Goal: Information Seeking & Learning: Compare options

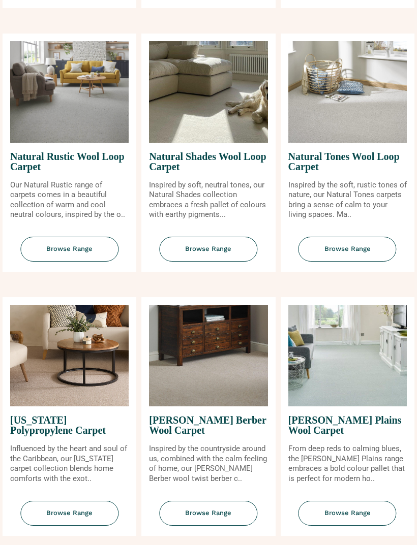
scroll to position [1009, 0]
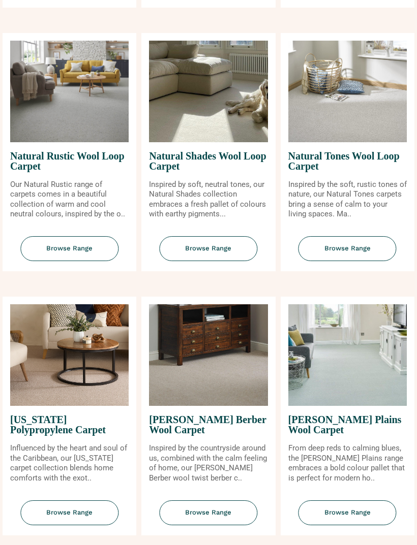
click at [358, 253] on span "Browse Range" at bounding box center [347, 249] width 98 height 25
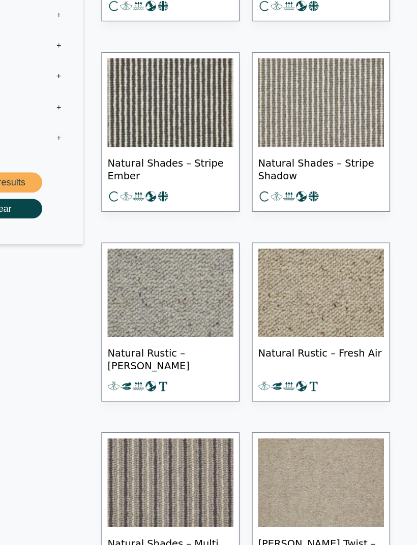
scroll to position [1444, 0]
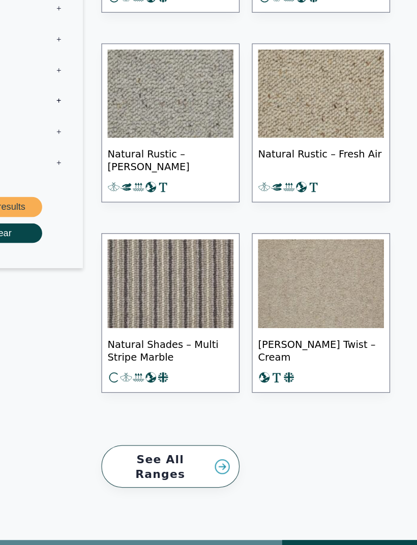
click at [175, 416] on link "See All Ranges" at bounding box center [213, 433] width 114 height 35
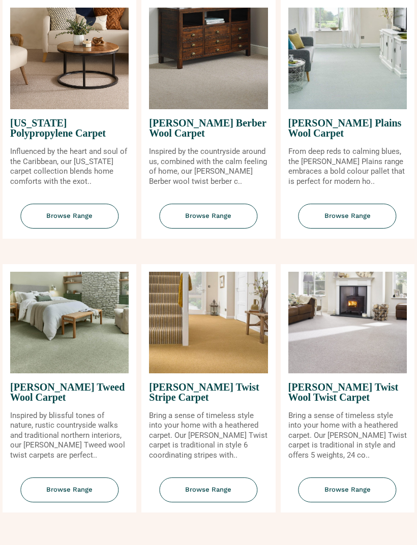
scroll to position [1308, 0]
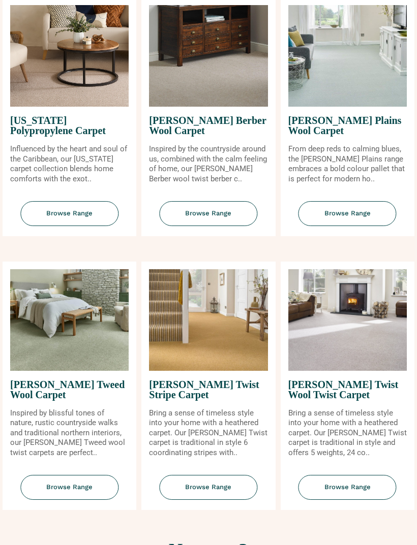
click at [353, 494] on span "Browse Range" at bounding box center [347, 487] width 98 height 25
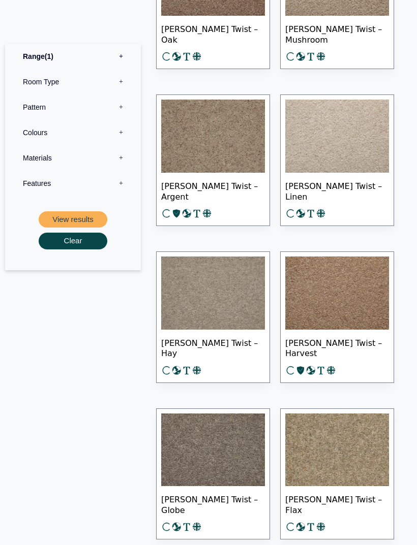
scroll to position [1488, 0]
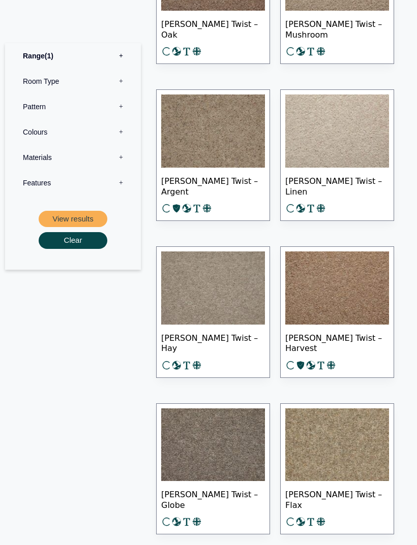
click at [360, 143] on img at bounding box center [337, 131] width 104 height 73
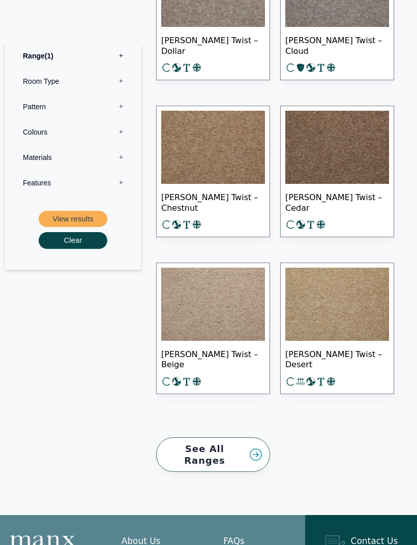
scroll to position [2108, 0]
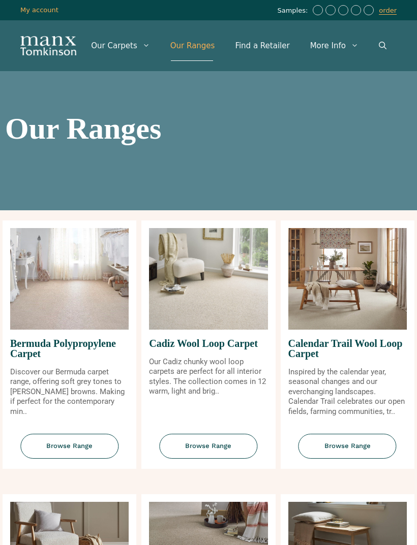
scroll to position [1341, 0]
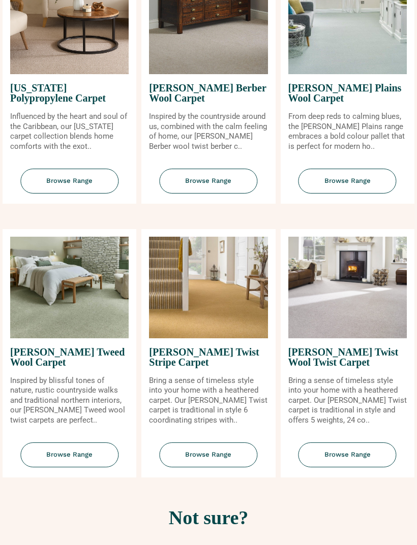
click at [86, 461] on span "Browse Range" at bounding box center [69, 455] width 98 height 25
click at [350, 459] on span "Browse Range" at bounding box center [347, 455] width 98 height 25
click at [359, 190] on span "Browse Range" at bounding box center [347, 181] width 98 height 25
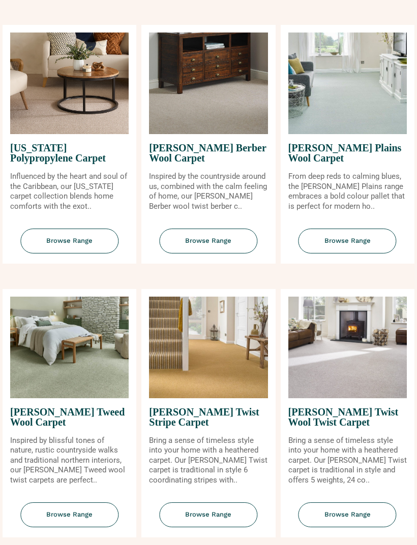
scroll to position [1276, 0]
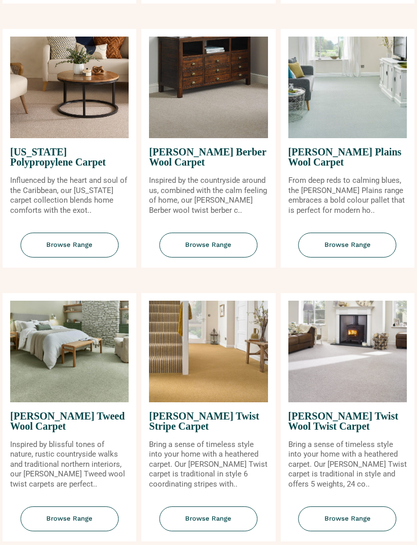
click at [225, 251] on span "Browse Range" at bounding box center [208, 245] width 98 height 25
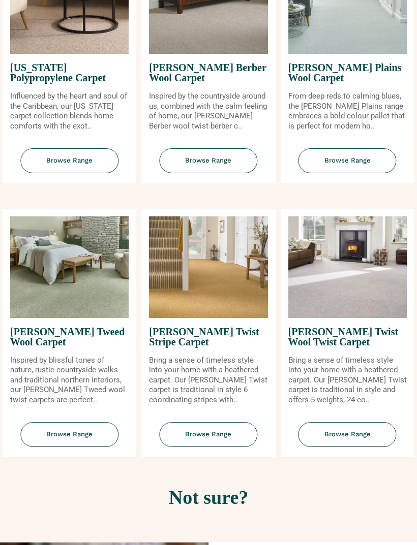
scroll to position [1368, 0]
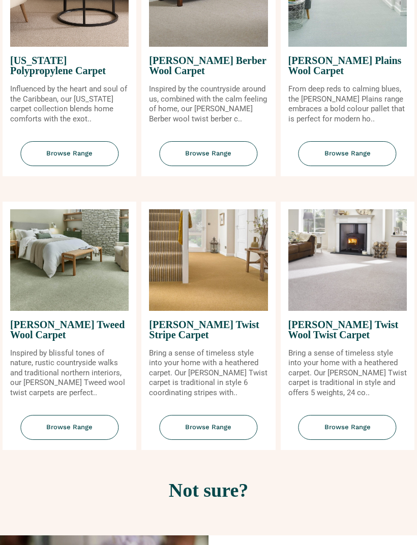
click at [78, 427] on span "Browse Range" at bounding box center [69, 427] width 98 height 25
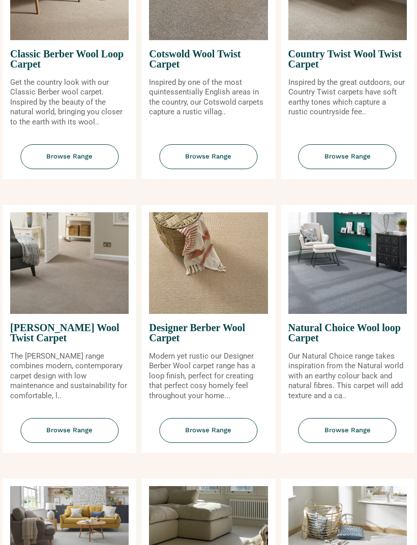
scroll to position [563, 0]
click at [83, 441] on span "Browse Range" at bounding box center [69, 431] width 98 height 25
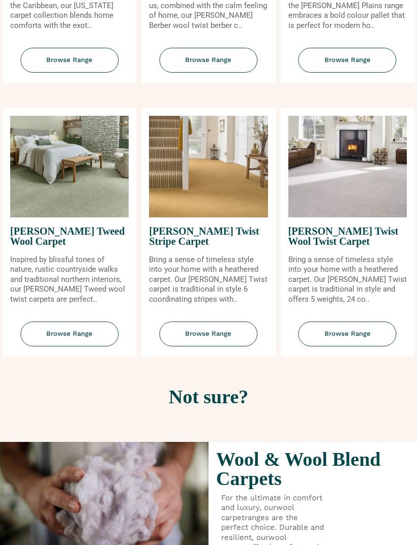
scroll to position [1458, 0]
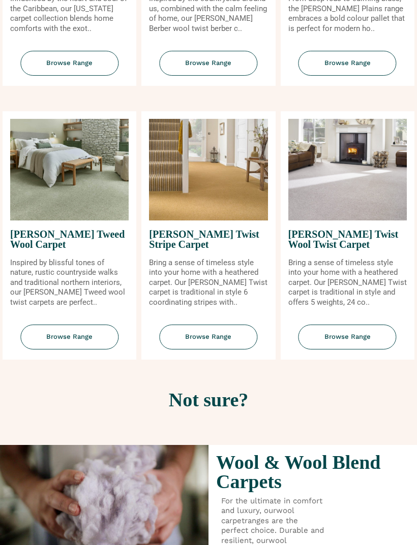
click at [373, 345] on span "Browse Range" at bounding box center [347, 337] width 98 height 25
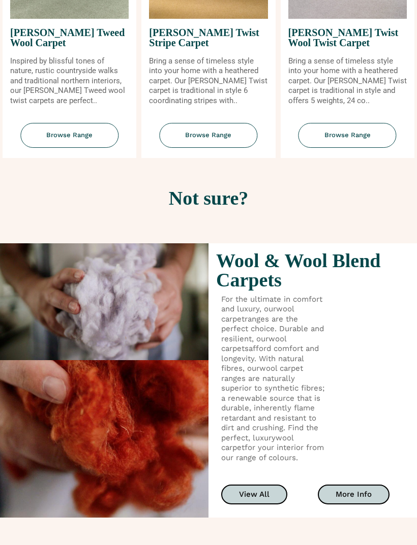
scroll to position [1704, 0]
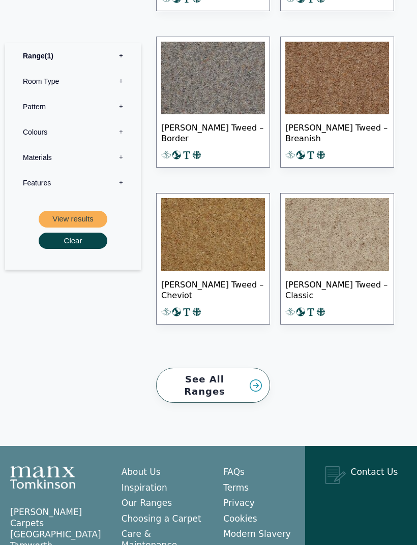
scroll to position [1570, 0]
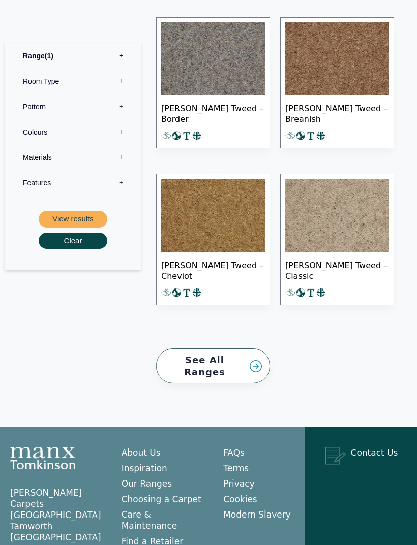
click at [349, 221] on img at bounding box center [337, 215] width 104 height 73
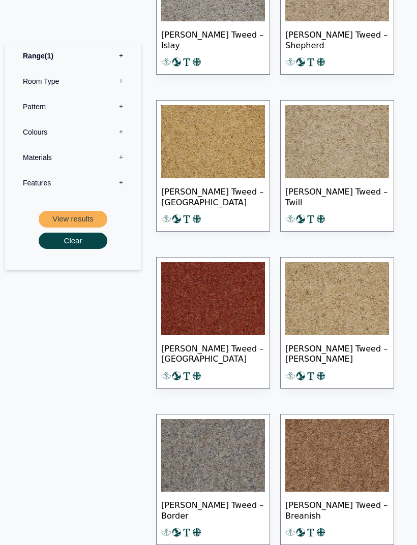
scroll to position [1172, 0]
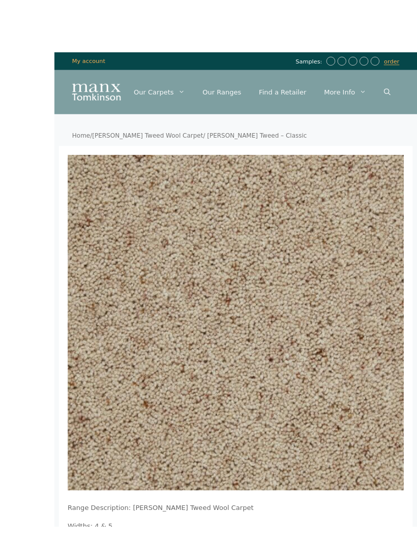
scroll to position [20, 0]
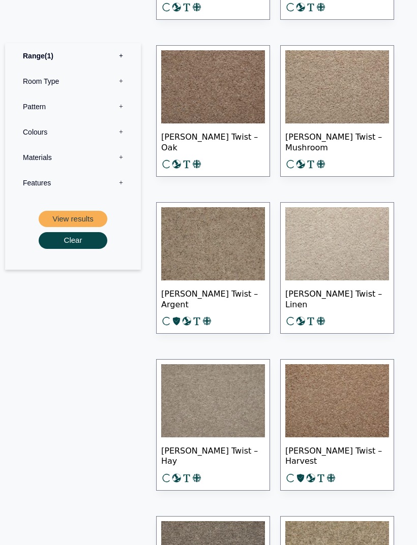
scroll to position [1377, 0]
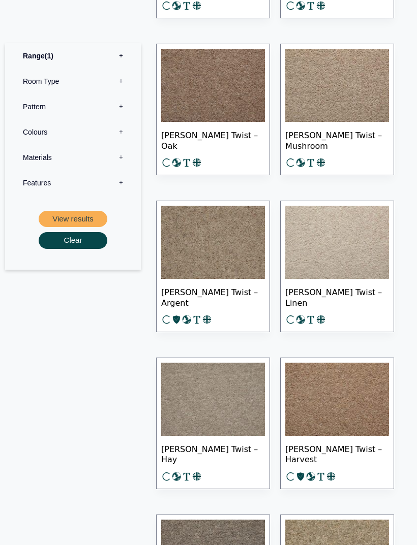
click at [350, 240] on img at bounding box center [337, 242] width 104 height 73
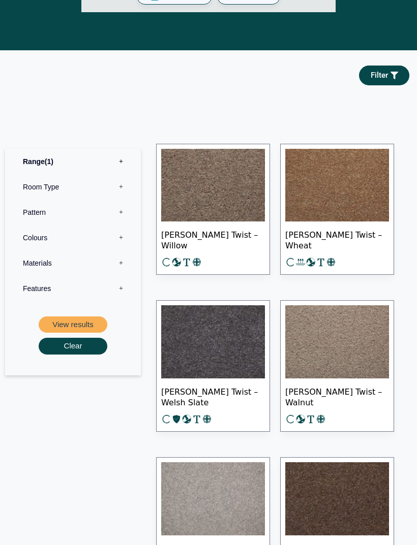
scroll to position [484, 0]
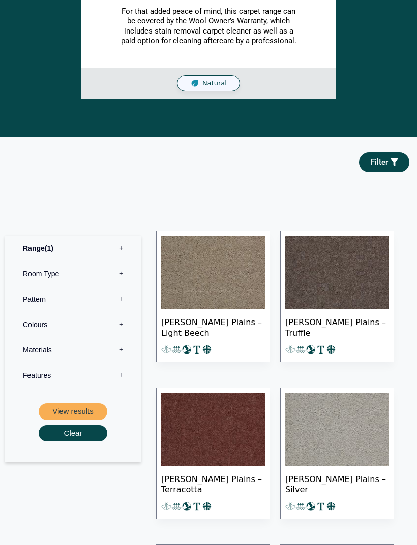
scroll to position [441, 0]
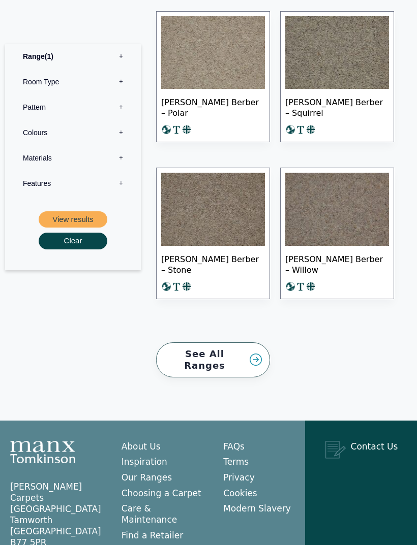
scroll to position [1235, 0]
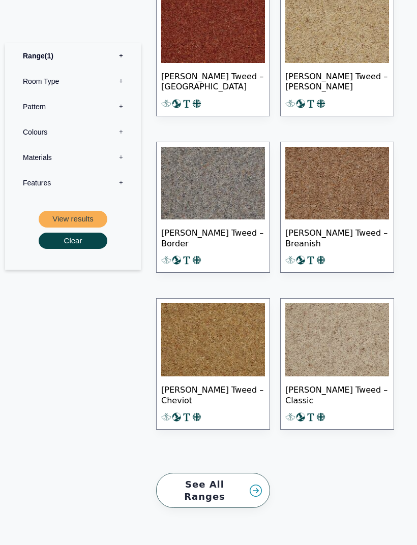
scroll to position [1503, 0]
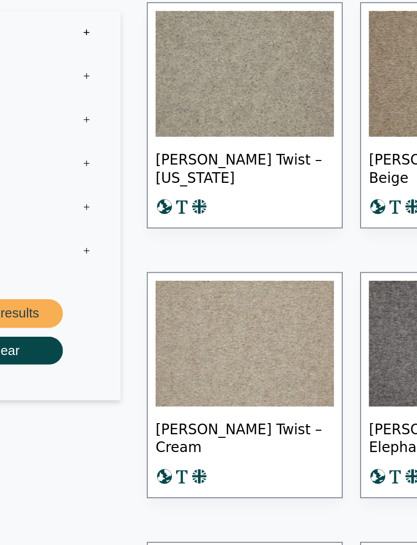
scroll to position [555, 0]
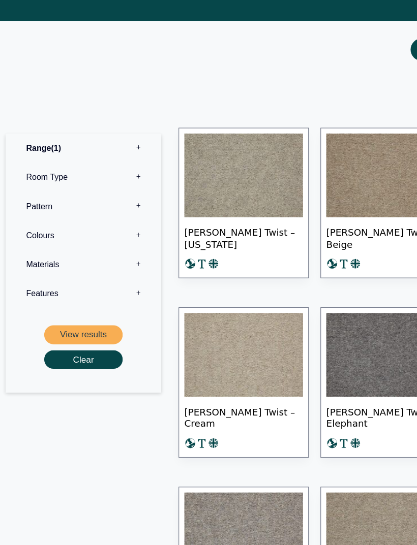
click at [224, 313] on img at bounding box center [213, 310] width 104 height 73
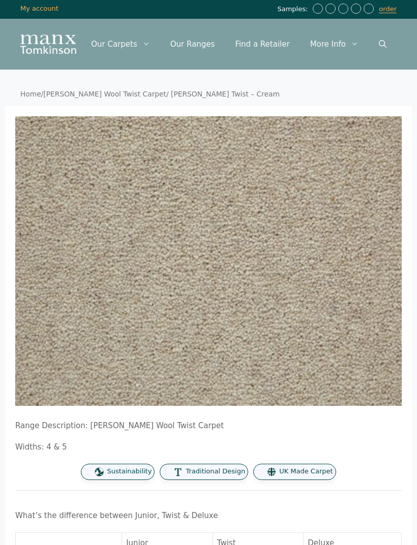
scroll to position [3, 0]
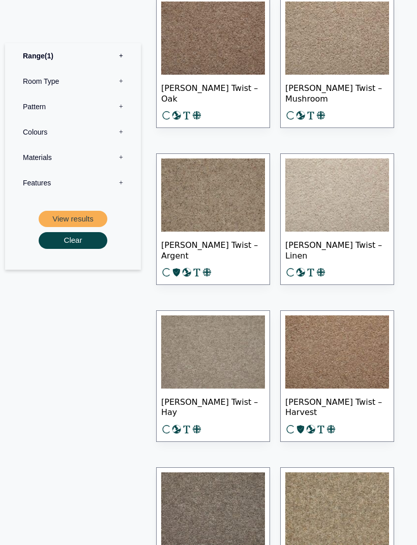
scroll to position [1407, 0]
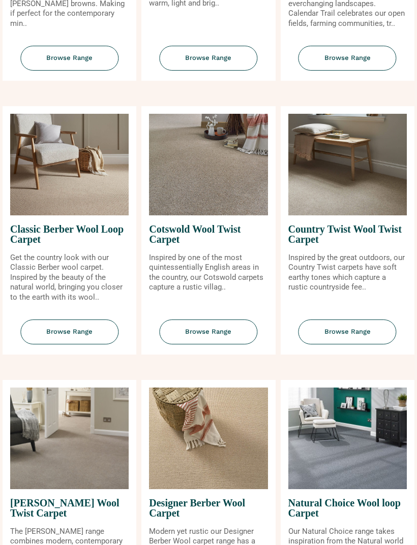
scroll to position [408, 0]
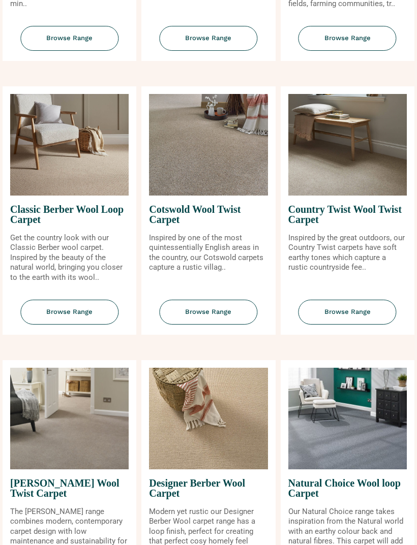
click at [225, 325] on span "Browse Range" at bounding box center [208, 312] width 98 height 25
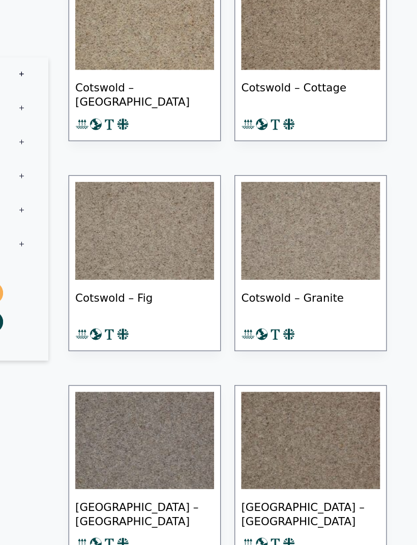
scroll to position [618, 0]
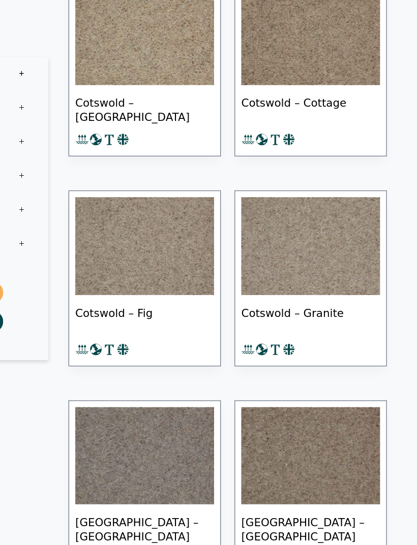
click at [161, 203] on img at bounding box center [213, 184] width 104 height 73
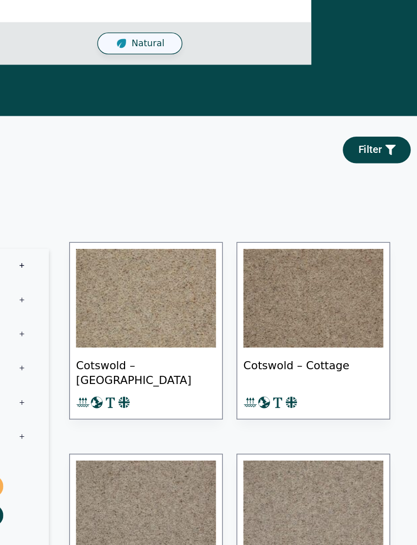
scroll to position [421, 0]
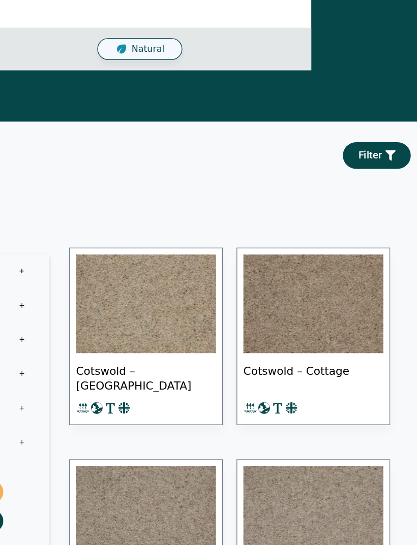
click at [161, 238] on img at bounding box center [213, 225] width 104 height 73
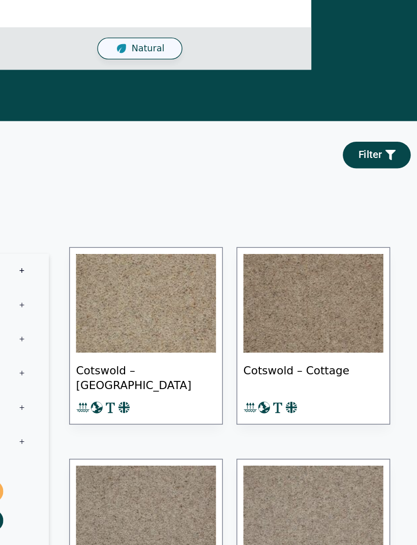
click at [161, 329] on img at bounding box center [213, 365] width 104 height 73
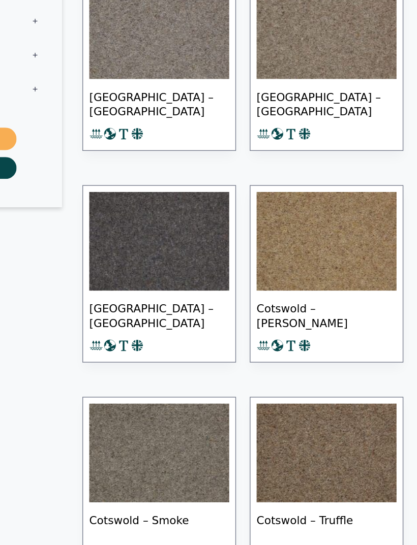
scroll to position [824, 0]
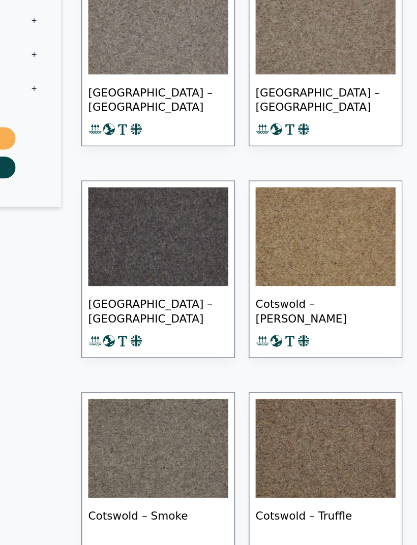
click at [285, 413] on img at bounding box center [337, 449] width 104 height 73
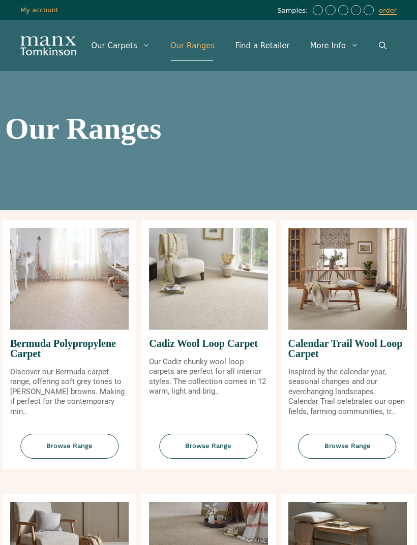
scroll to position [441, 0]
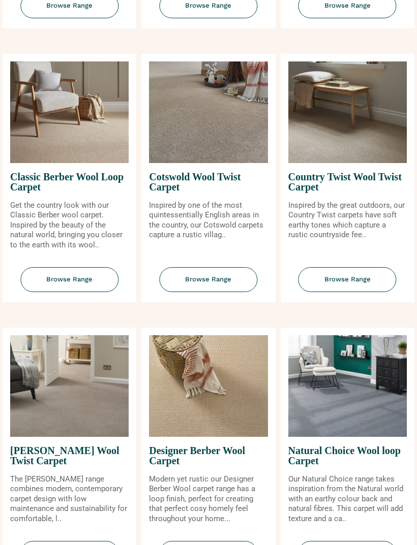
click at [366, 287] on span "Browse Range" at bounding box center [347, 279] width 98 height 25
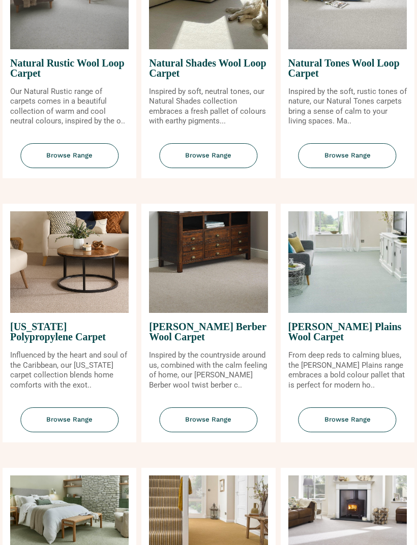
scroll to position [1181, 0]
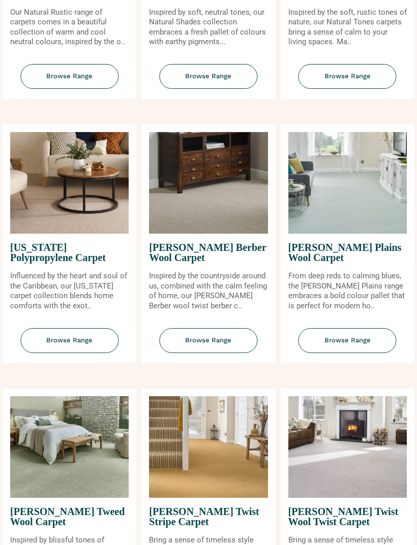
click at [372, 222] on img at bounding box center [347, 184] width 118 height 102
click at [355, 343] on span "Browse Range" at bounding box center [347, 341] width 98 height 25
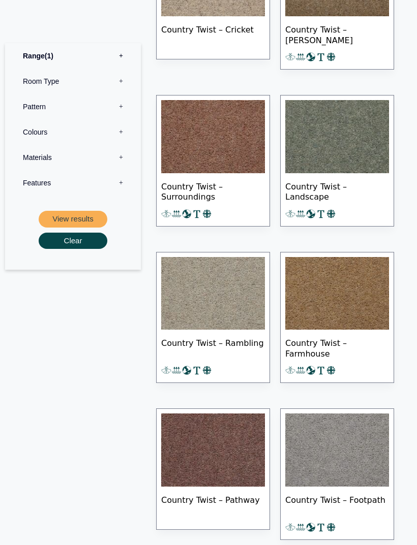
scroll to position [706, 0]
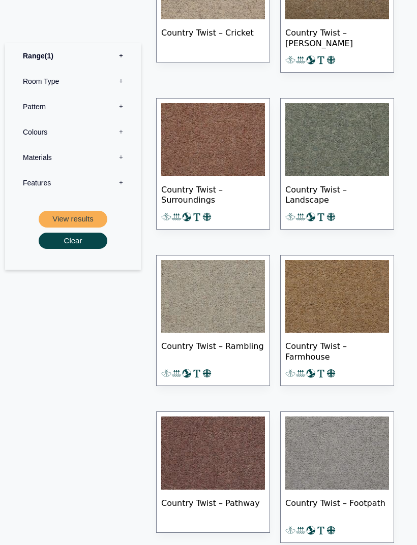
click at [223, 310] on img at bounding box center [213, 296] width 104 height 73
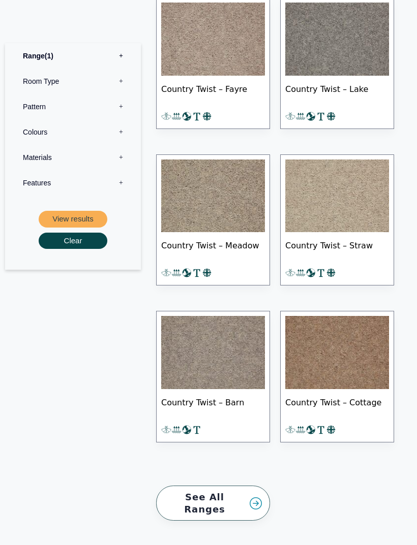
scroll to position [1433, 0]
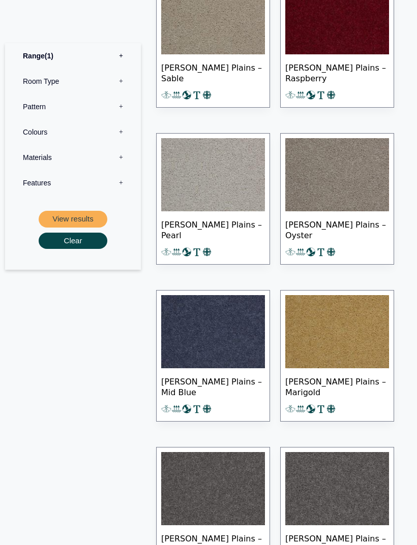
scroll to position [1025, 0]
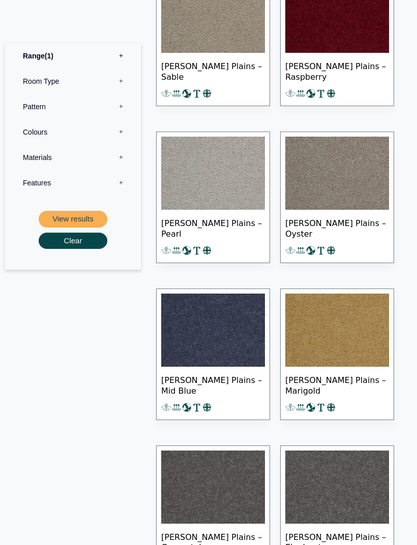
click at [239, 335] on img at bounding box center [213, 330] width 104 height 73
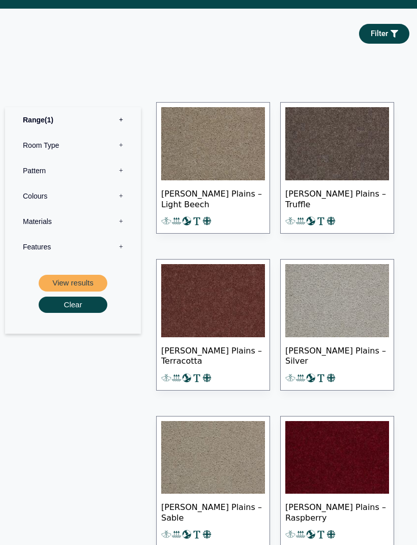
scroll to position [583, 0]
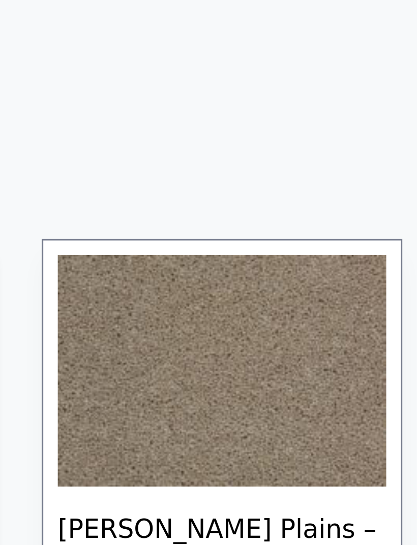
click at [161, 111] on img at bounding box center [213, 145] width 104 height 73
click at [228, 182] on img at bounding box center [213, 145] width 104 height 73
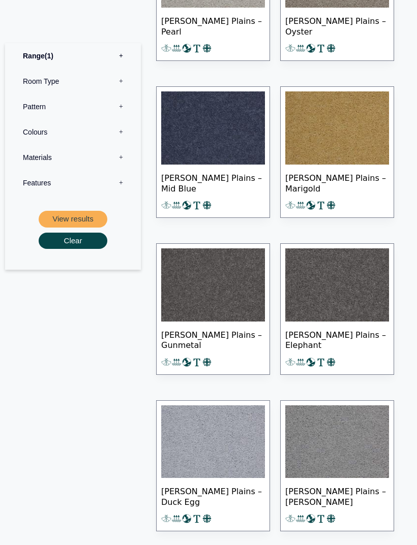
scroll to position [1228, 0]
click at [345, 133] on img at bounding box center [337, 127] width 104 height 73
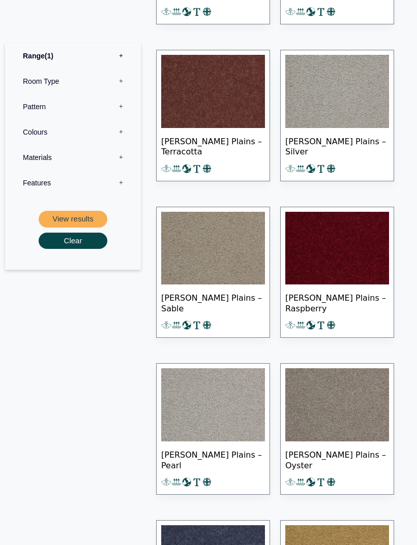
scroll to position [794, 0]
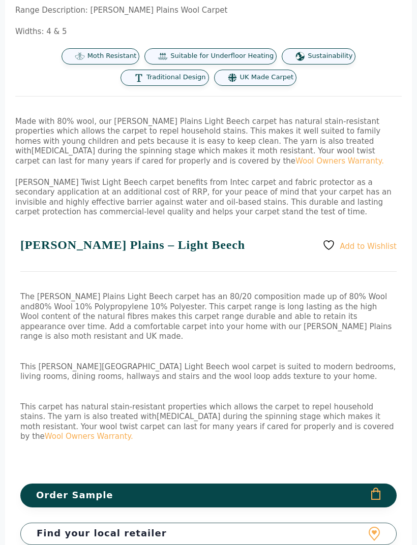
scroll to position [417, 0]
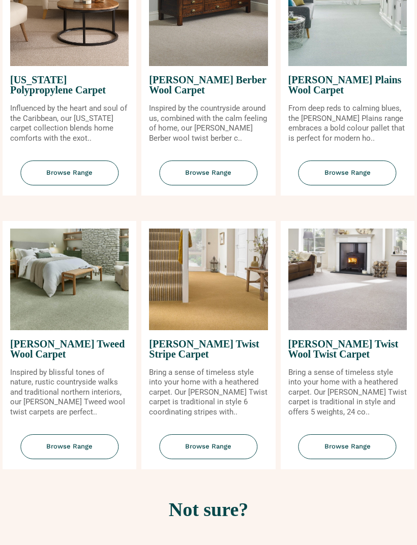
scroll to position [1354, 0]
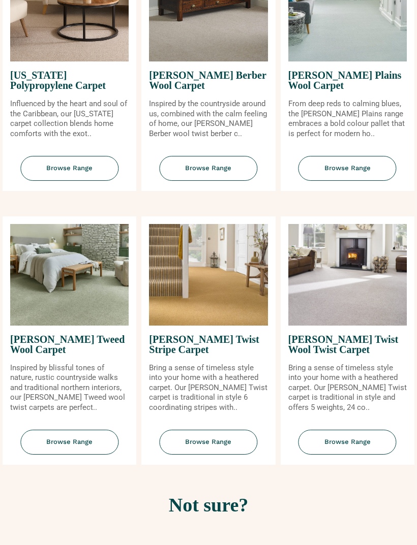
click at [87, 451] on span "Browse Range" at bounding box center [69, 442] width 98 height 25
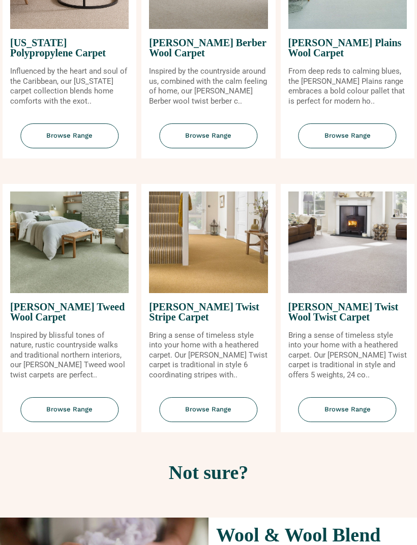
click at [346, 417] on span "Browse Range" at bounding box center [347, 409] width 98 height 25
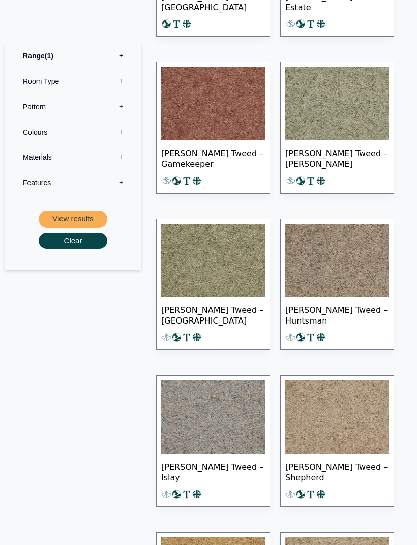
scroll to position [741, 0]
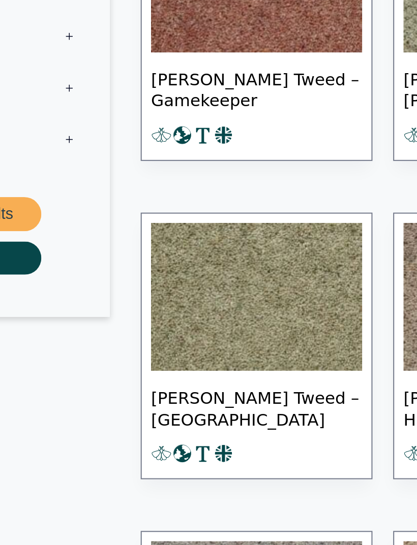
click at [161, 296] on span "[PERSON_NAME] Tweed – [GEOGRAPHIC_DATA]" at bounding box center [213, 314] width 104 height 36
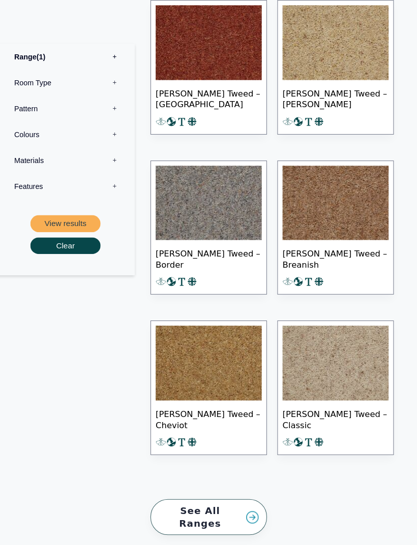
scroll to position [1430, 0]
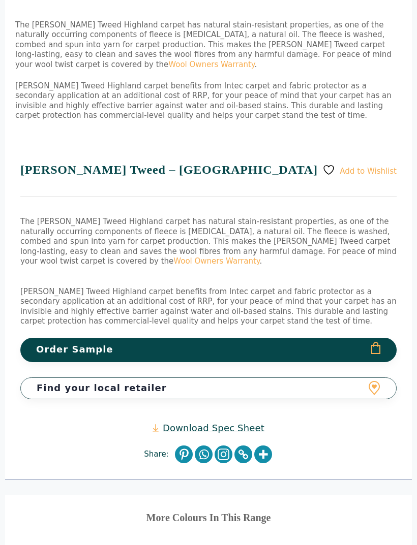
scroll to position [657, 0]
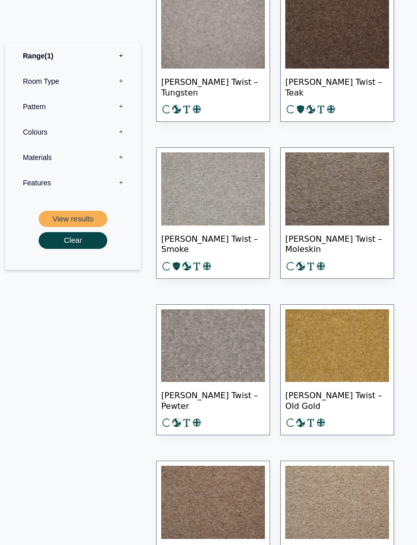
scroll to position [960, 0]
click at [356, 196] on img at bounding box center [337, 188] width 104 height 73
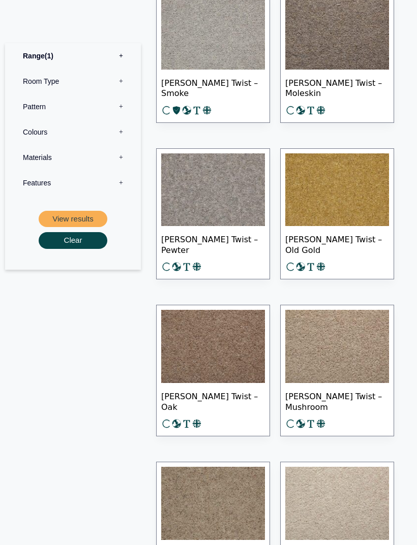
scroll to position [1119, 0]
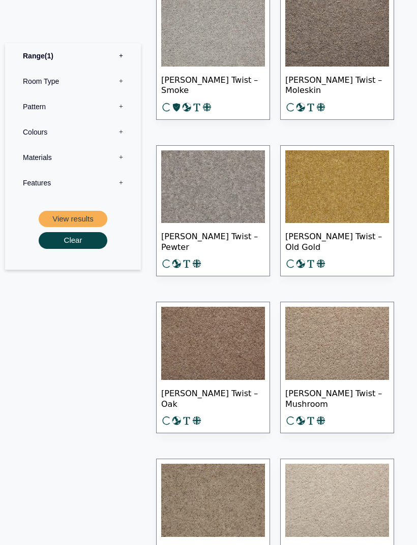
click at [349, 368] on img at bounding box center [337, 343] width 104 height 73
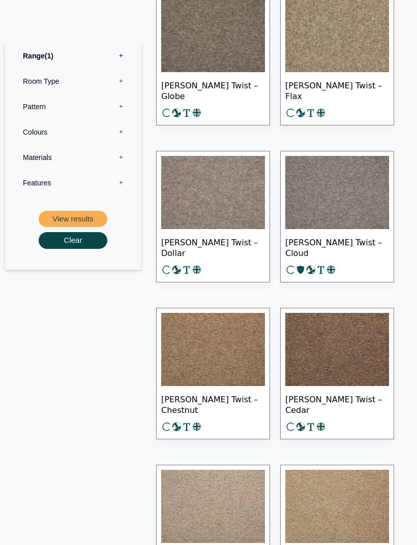
scroll to position [1913, 0]
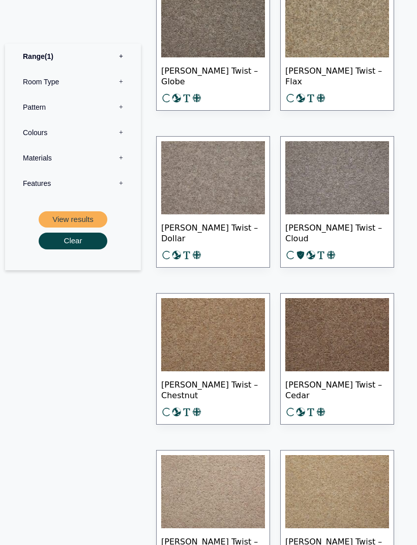
click at [244, 347] on img at bounding box center [213, 334] width 104 height 73
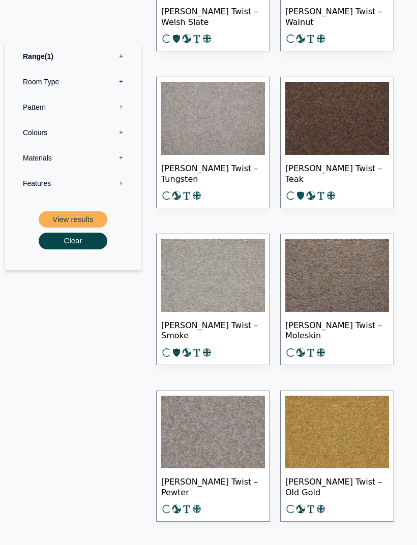
scroll to position [861, 0]
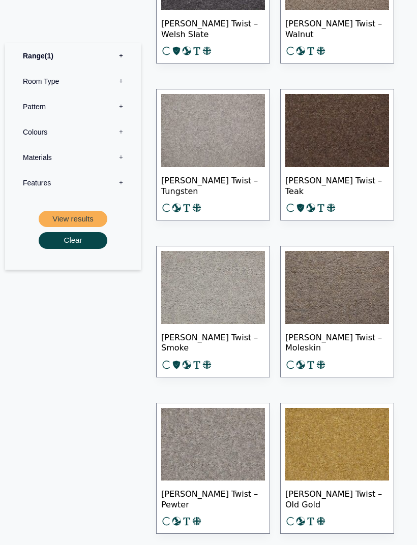
click at [350, 271] on img at bounding box center [337, 288] width 104 height 73
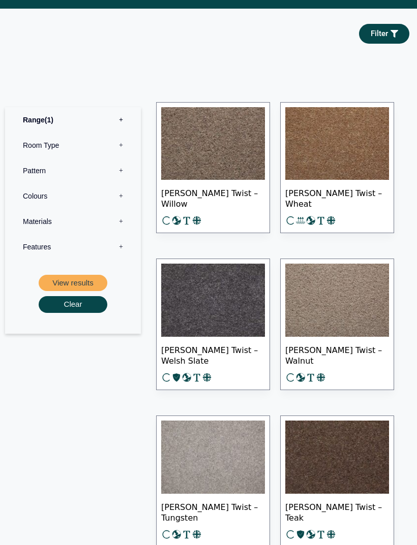
scroll to position [535, 0]
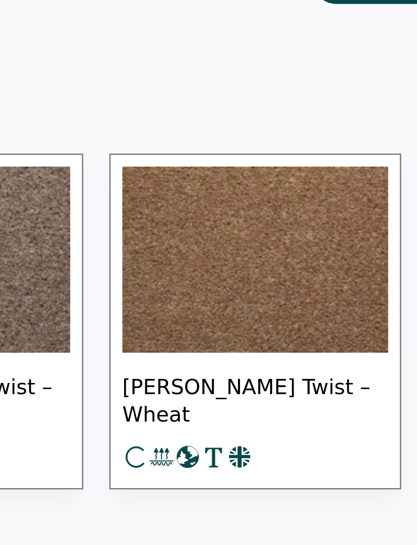
click at [285, 118] on img at bounding box center [337, 144] width 104 height 73
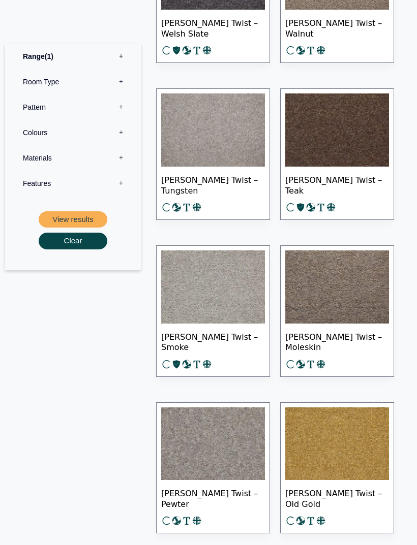
scroll to position [862, 0]
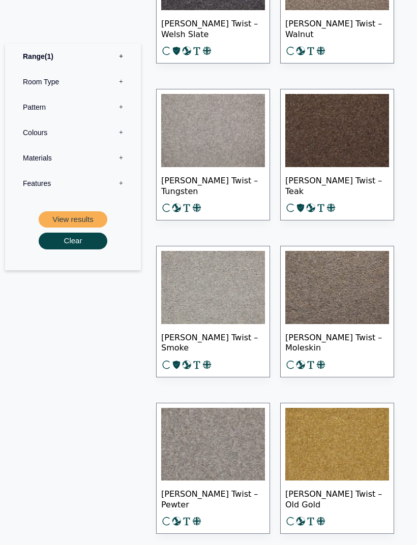
click at [339, 143] on img at bounding box center [337, 130] width 104 height 73
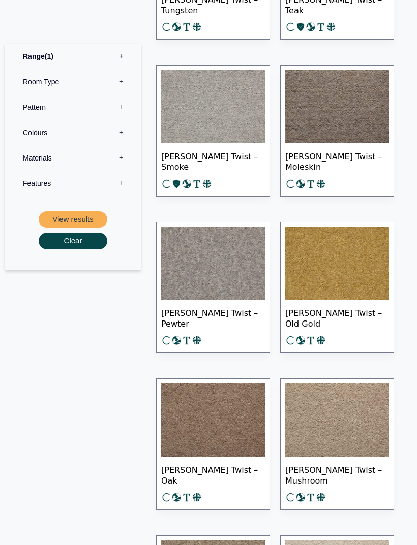
scroll to position [1050, 0]
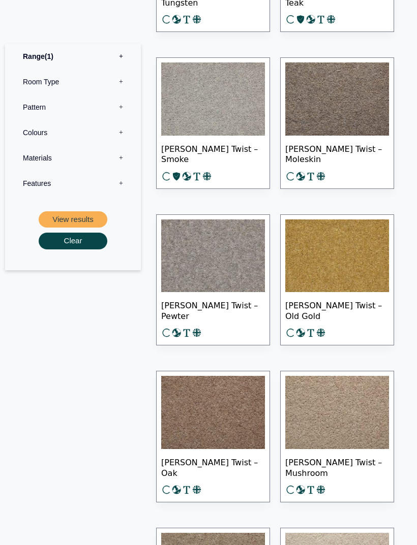
click at [347, 284] on img at bounding box center [337, 256] width 104 height 73
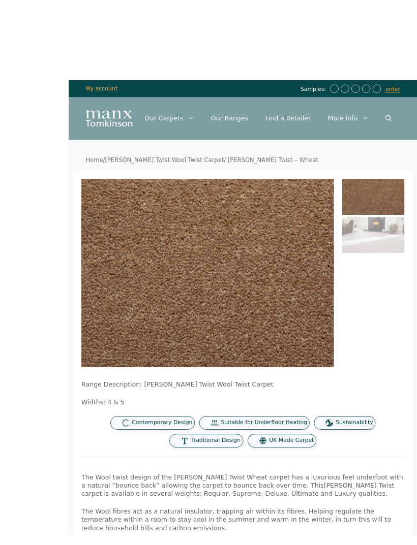
scroll to position [1, 0]
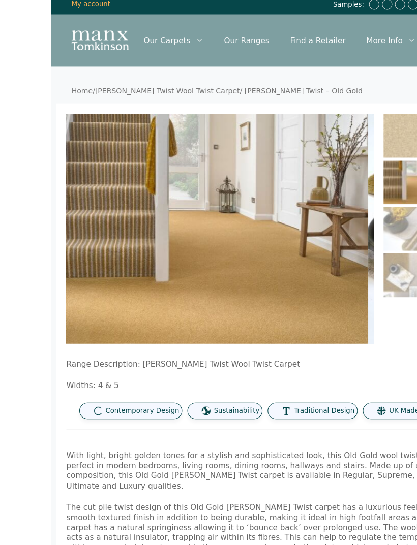
scroll to position [4, 0]
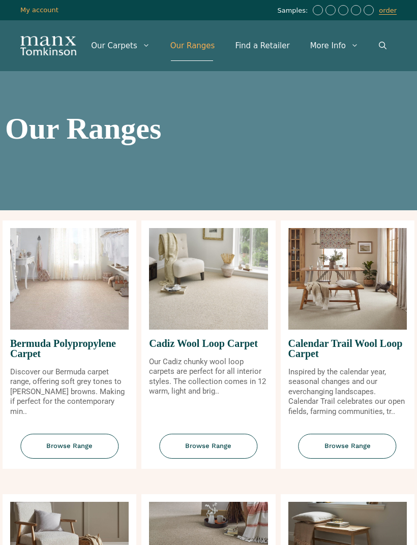
scroll to position [1386, 0]
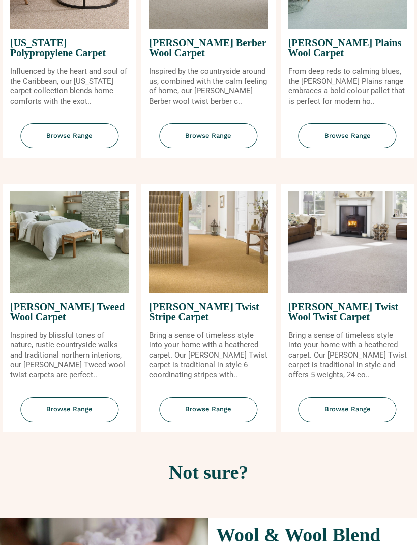
click at [70, 408] on span "Browse Range" at bounding box center [69, 409] width 98 height 25
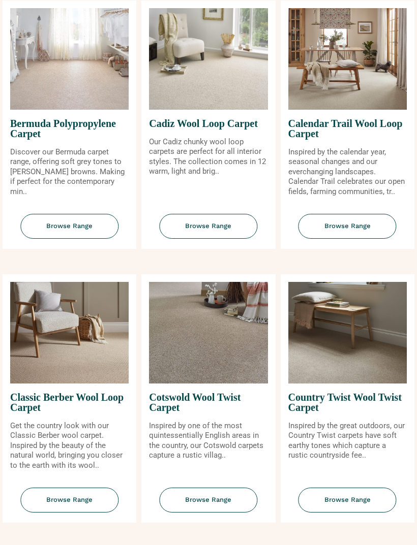
scroll to position [220, 0]
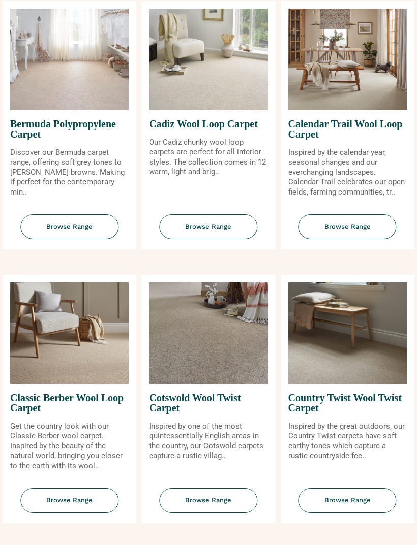
click at [356, 510] on span "Browse Range" at bounding box center [347, 500] width 98 height 25
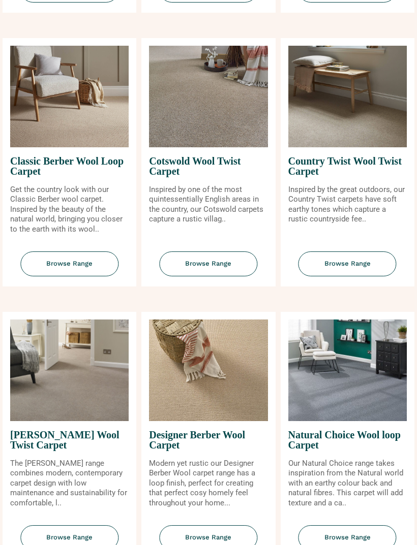
scroll to position [456, 0]
click at [328, 272] on span "Browse Range" at bounding box center [347, 264] width 98 height 25
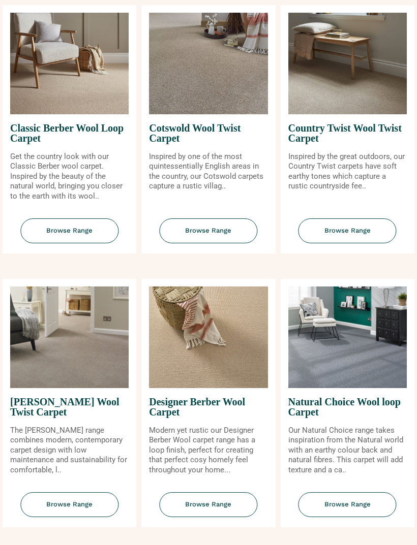
click at [349, 237] on span "Browse Range" at bounding box center [347, 231] width 98 height 25
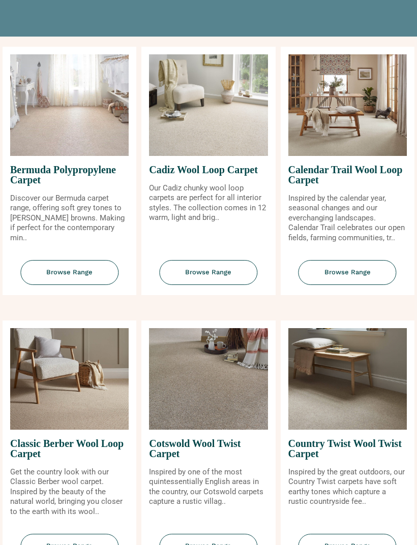
scroll to position [173, 0]
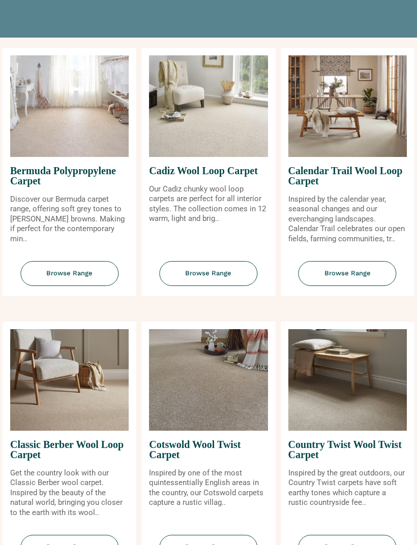
click at [345, 285] on span "Browse Range" at bounding box center [347, 273] width 98 height 25
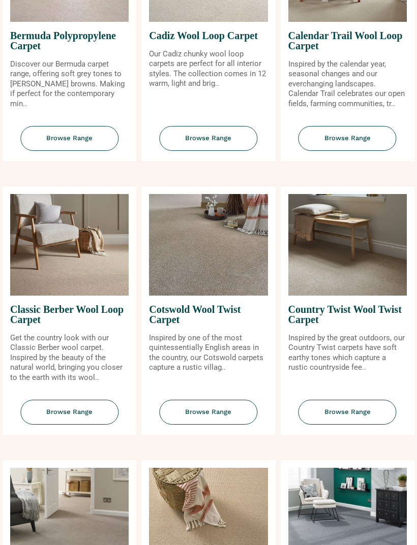
scroll to position [327, 0]
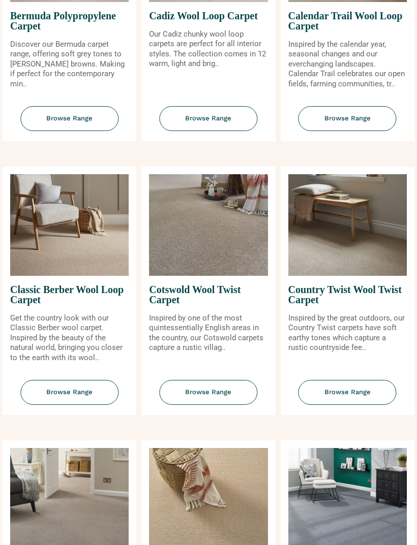
click at [61, 403] on span "Browse Range" at bounding box center [69, 393] width 98 height 25
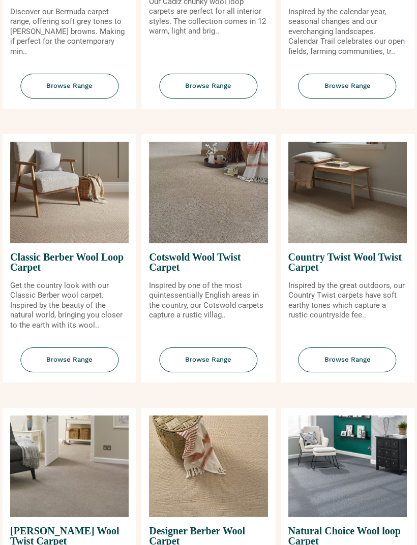
click at [350, 359] on span "Browse Range" at bounding box center [347, 360] width 98 height 25
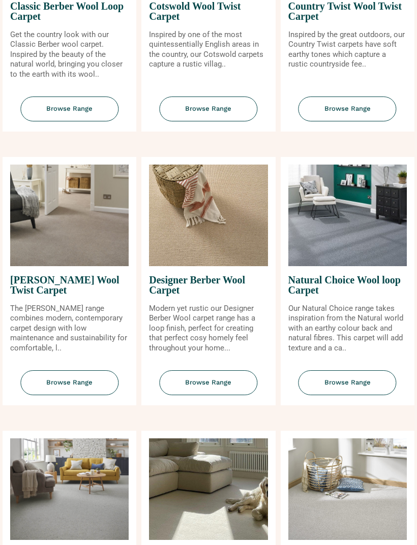
scroll to position [621, 0]
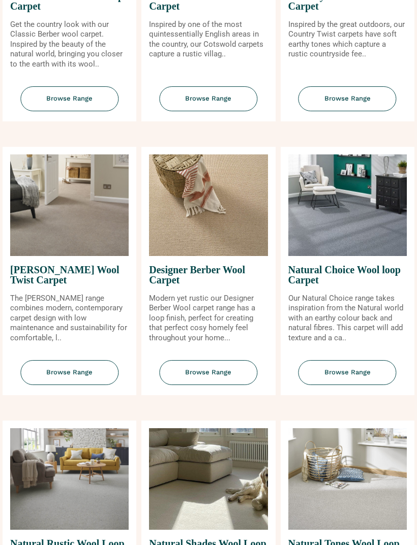
click at [342, 377] on span "Browse Range" at bounding box center [347, 373] width 98 height 25
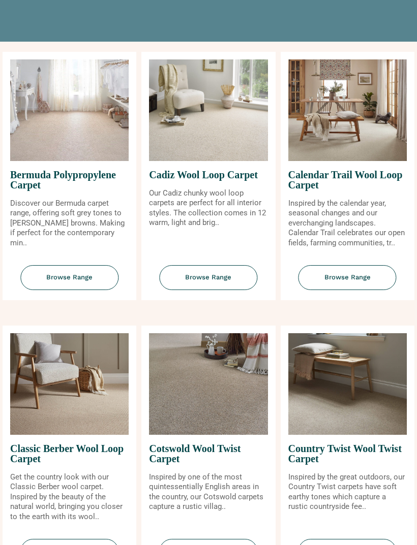
scroll to position [174, 0]
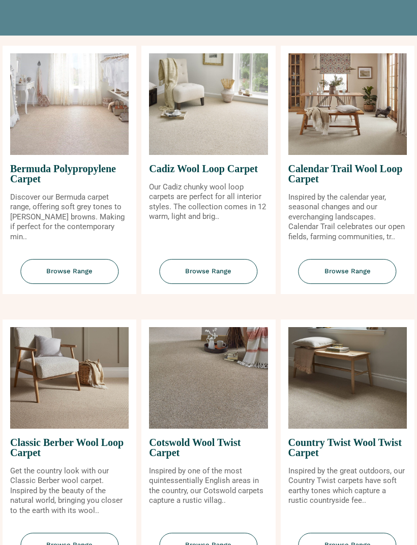
click at [205, 284] on span "Browse Range" at bounding box center [208, 272] width 98 height 25
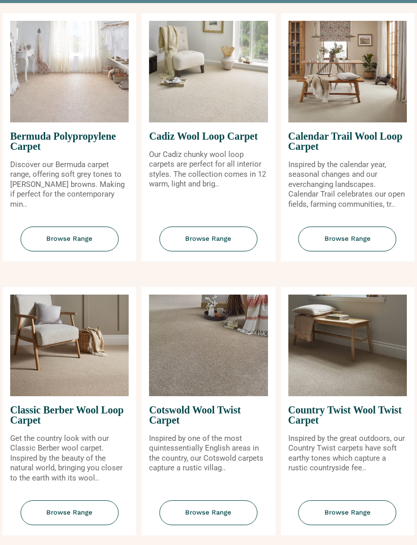
click at [358, 244] on span "Browse Range" at bounding box center [347, 239] width 98 height 25
click at [48, 248] on span "Browse Range" at bounding box center [69, 239] width 98 height 25
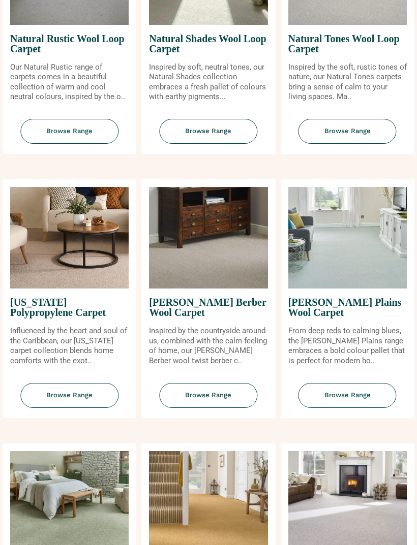
scroll to position [1127, 0]
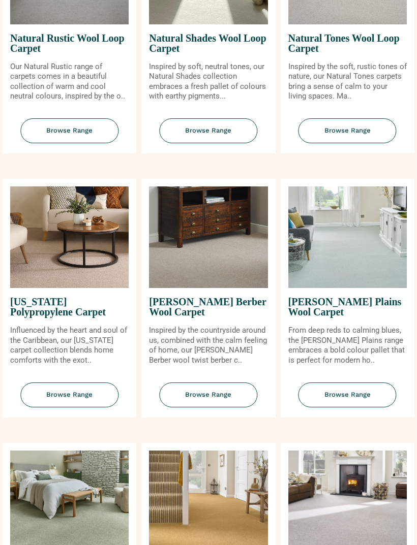
click at [58, 136] on span "Browse Range" at bounding box center [69, 131] width 98 height 25
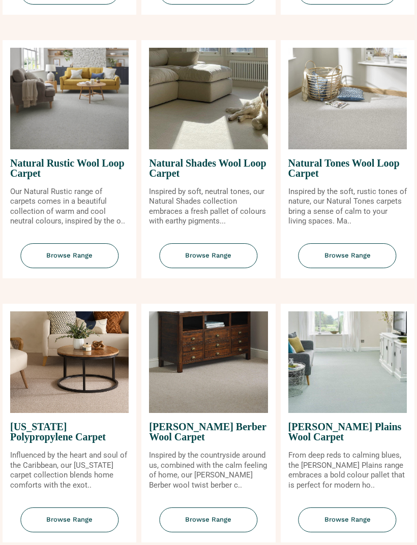
scroll to position [1001, 0]
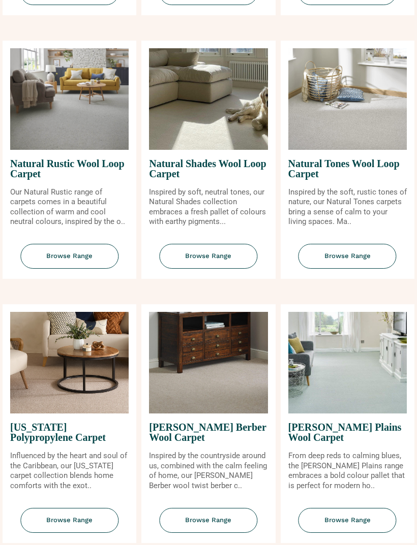
click at [374, 262] on span "Browse Range" at bounding box center [347, 256] width 98 height 25
click at [183, 261] on span "Browse Range" at bounding box center [208, 256] width 98 height 25
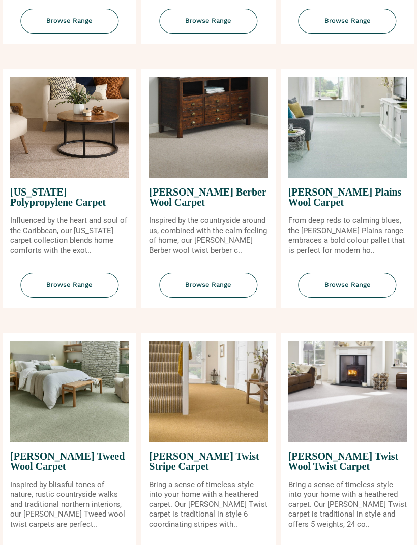
scroll to position [1237, 0]
click at [363, 298] on span "Browse Range" at bounding box center [347, 285] width 98 height 25
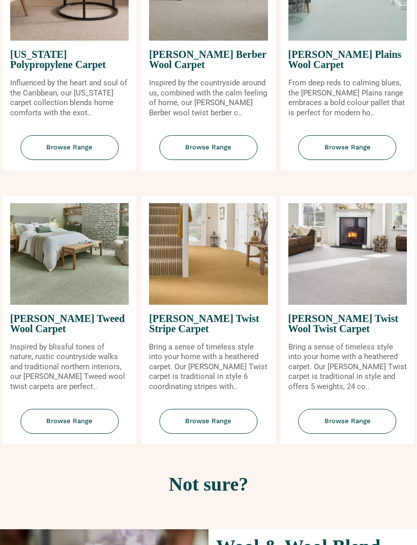
scroll to position [1379, 0]
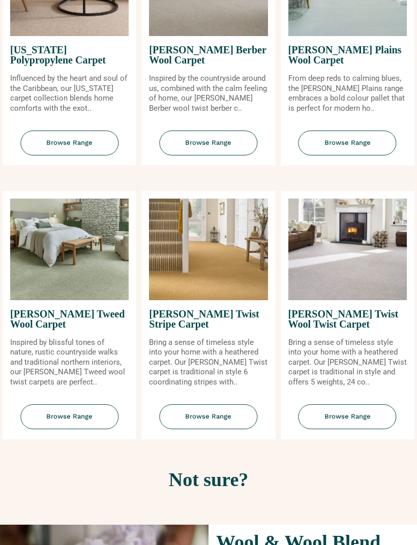
click at [218, 429] on span "Browse Range" at bounding box center [208, 416] width 98 height 25
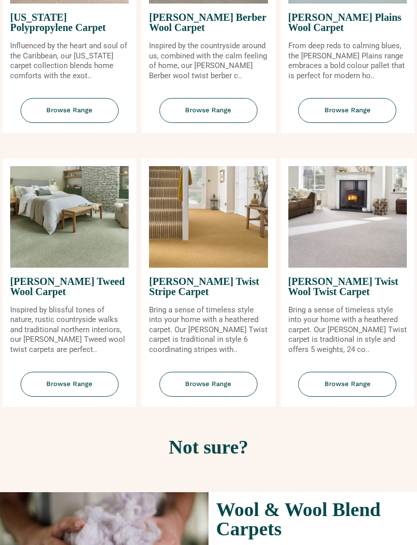
click at [80, 393] on span "Browse Range" at bounding box center [69, 384] width 98 height 25
click at [357, 385] on span "Browse Range" at bounding box center [347, 384] width 98 height 25
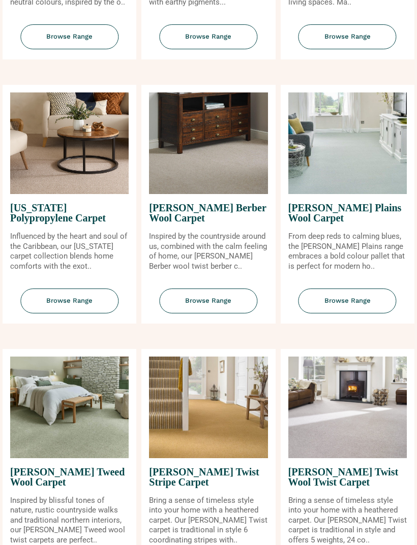
scroll to position [1209, 0]
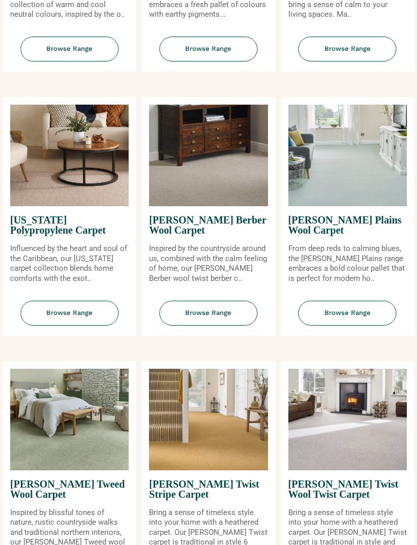
click at [213, 324] on span "Browse Range" at bounding box center [208, 313] width 98 height 25
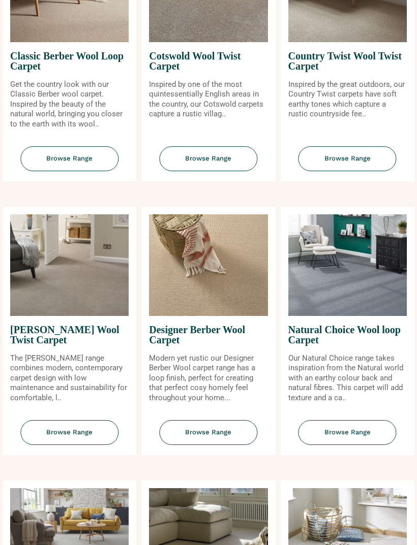
scroll to position [561, 0]
click at [353, 162] on span "Browse Range" at bounding box center [347, 159] width 98 height 25
click at [95, 439] on span "Browse Range" at bounding box center [69, 432] width 98 height 25
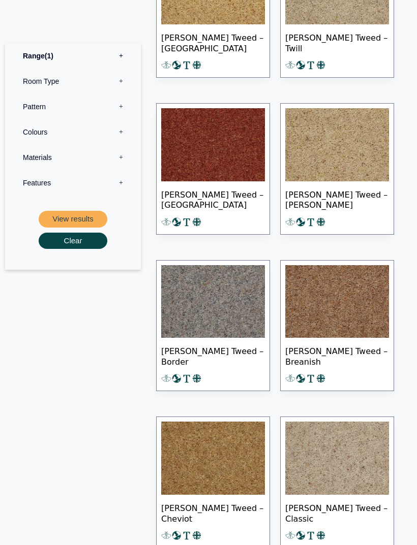
scroll to position [1332, 0]
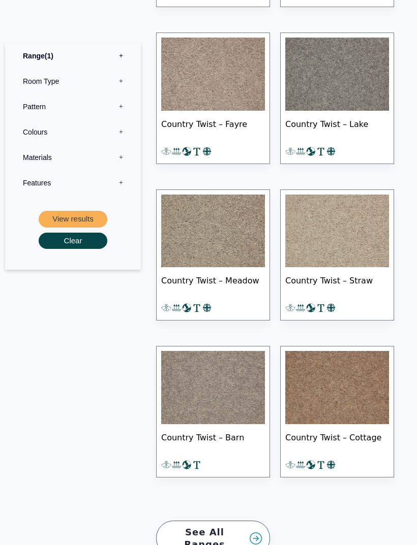
scroll to position [1400, 0]
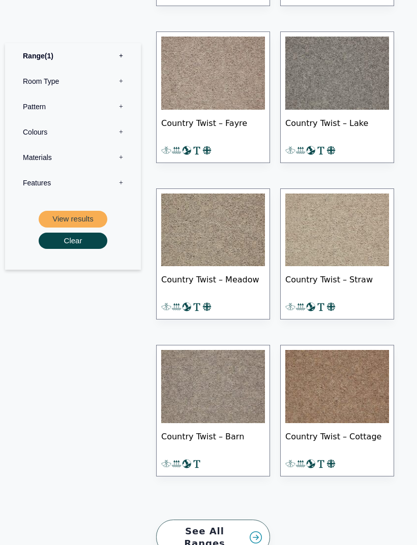
click at [323, 238] on img at bounding box center [337, 230] width 104 height 73
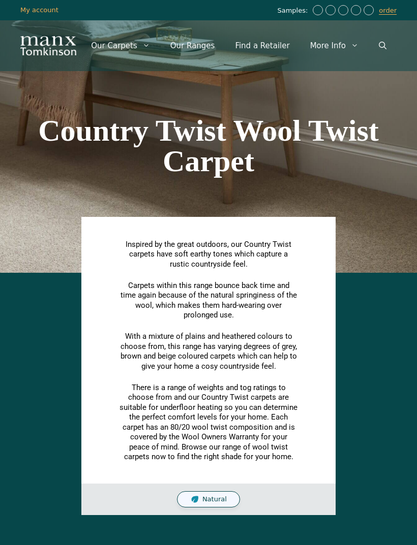
scroll to position [1432, 0]
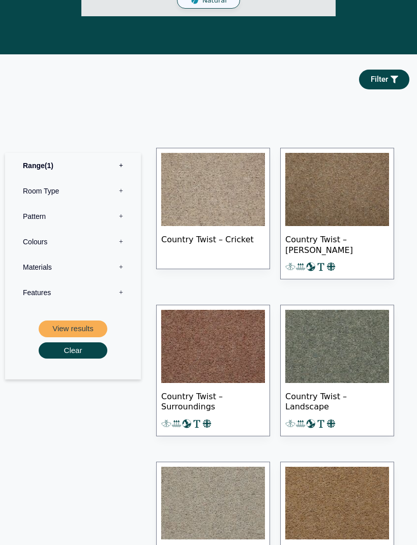
scroll to position [507, 0]
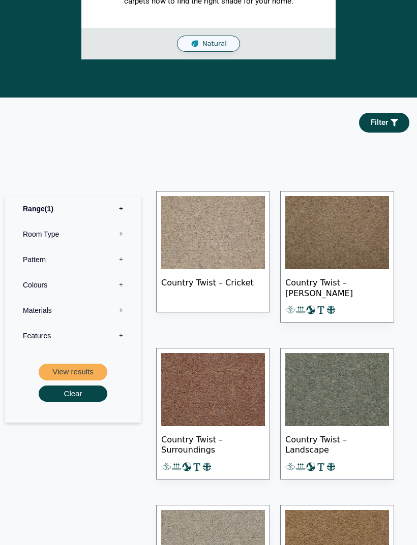
scroll to position [462, 0]
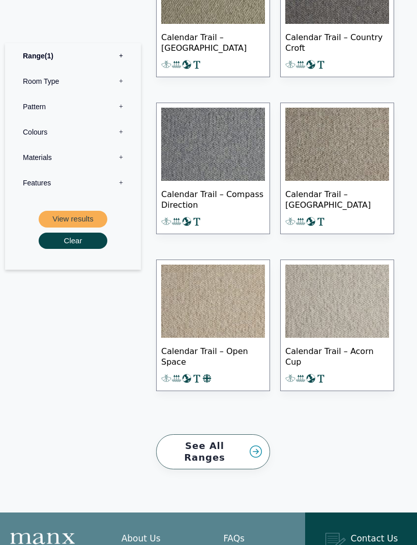
scroll to position [1278, 0]
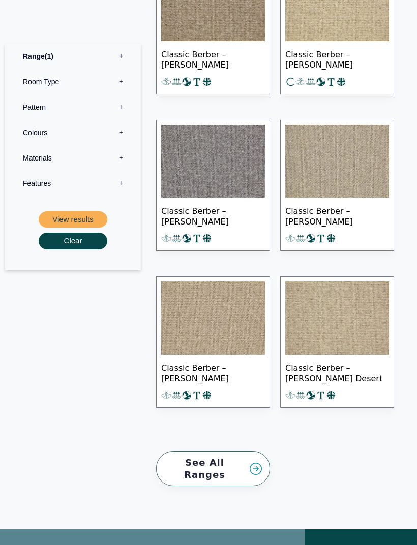
scroll to position [1858, 0]
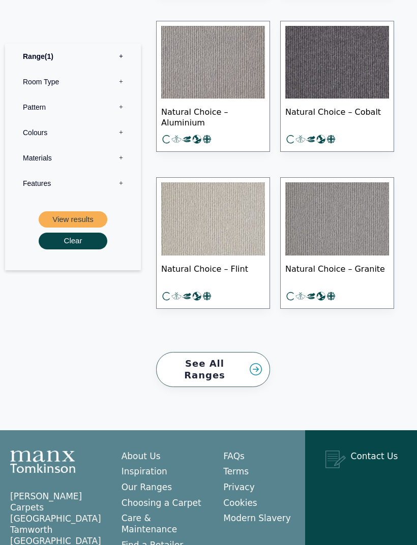
scroll to position [1179, 0]
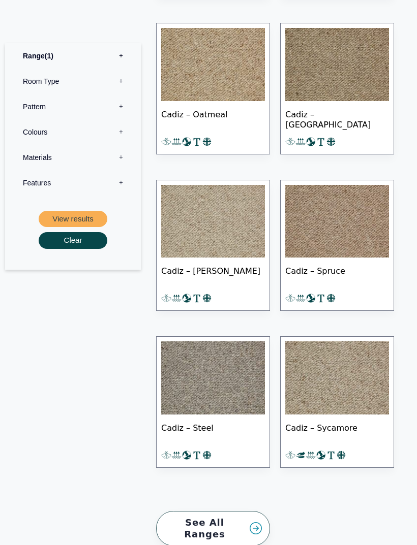
scroll to position [1124, 0]
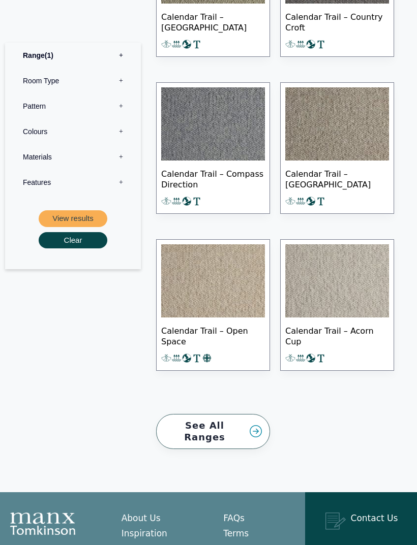
scroll to position [1286, 0]
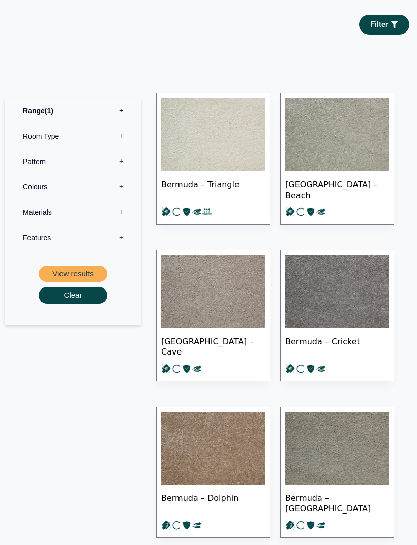
scroll to position [558, 0]
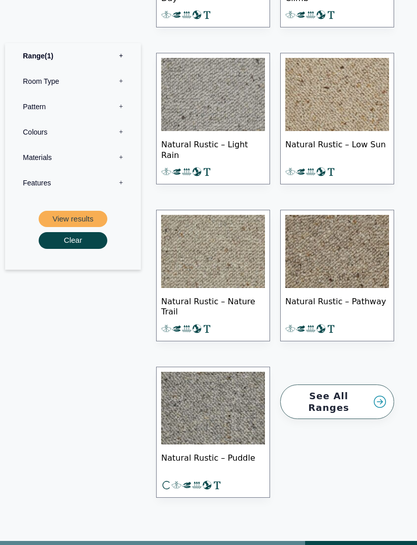
scroll to position [924, 0]
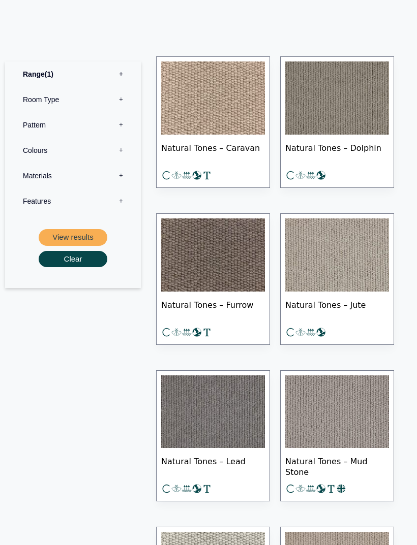
scroll to position [613, 0]
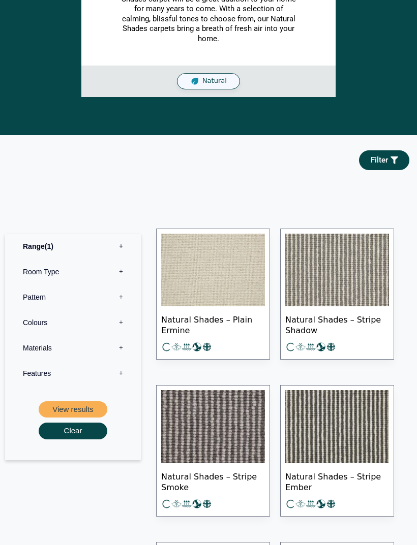
scroll to position [397, 0]
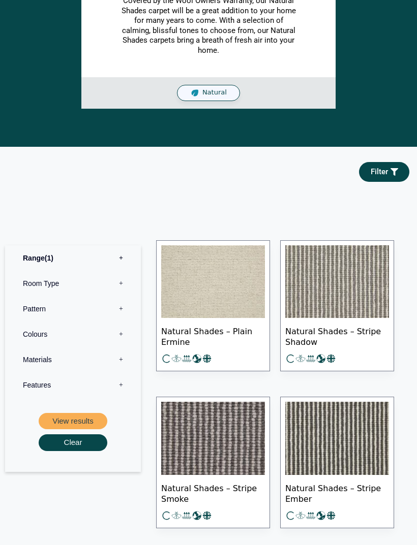
click at [197, 292] on img at bounding box center [213, 281] width 104 height 73
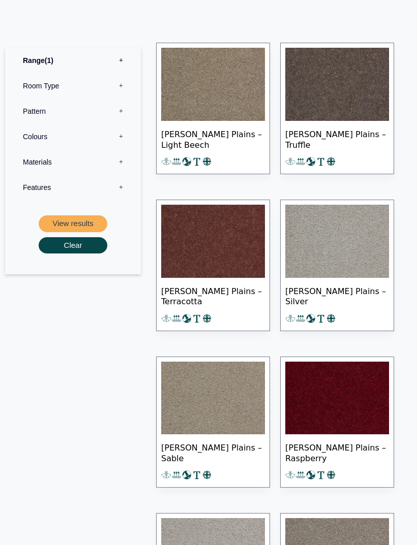
scroll to position [547, 0]
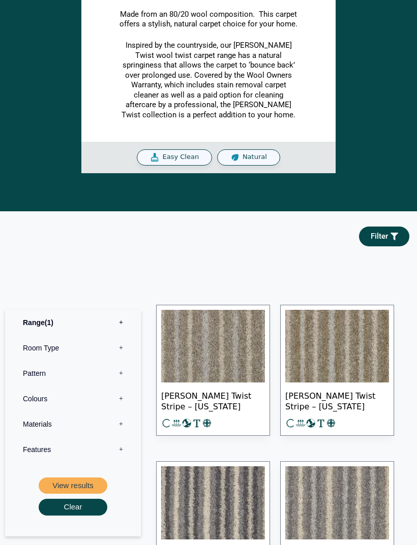
scroll to position [373, 0]
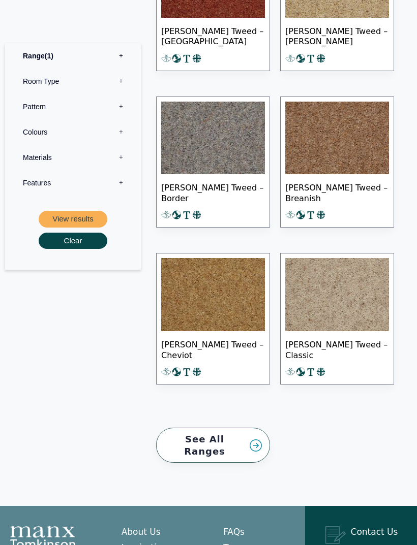
scroll to position [1491, 0]
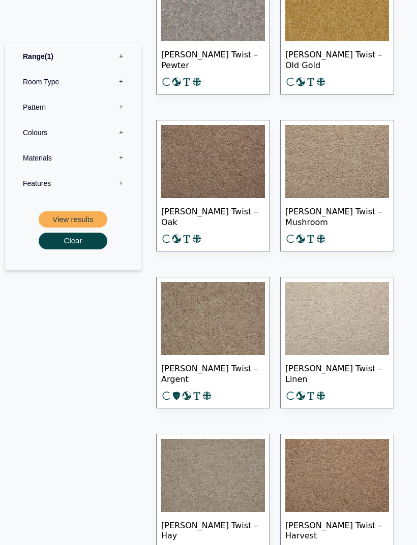
scroll to position [1305, 0]
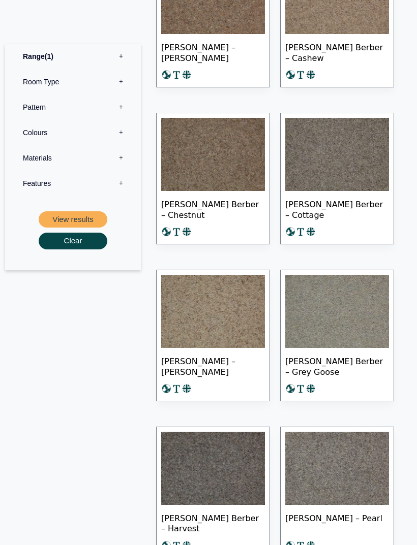
scroll to position [659, 0]
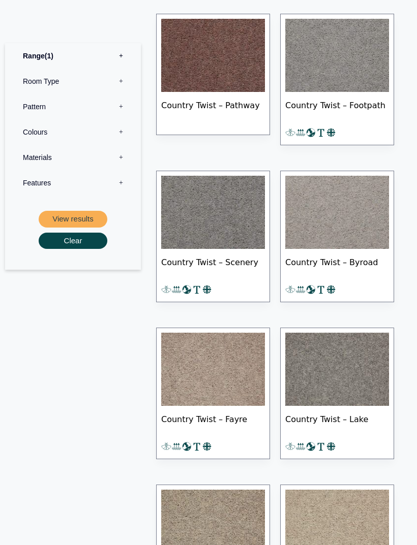
scroll to position [1170, 0]
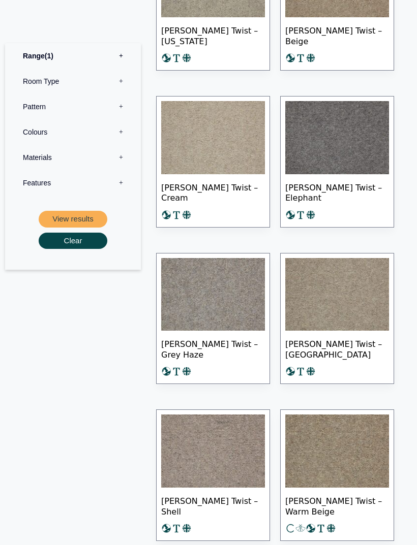
scroll to position [727, 0]
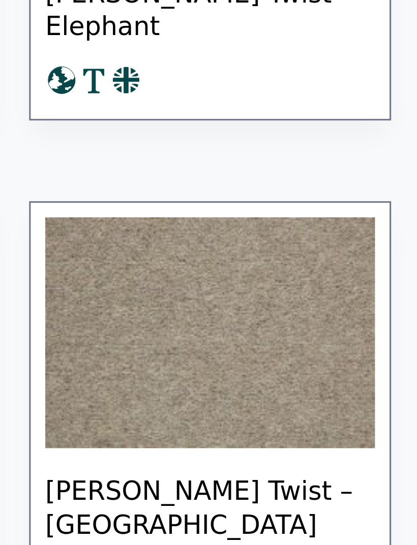
click at [285, 259] on img at bounding box center [337, 295] width 104 height 73
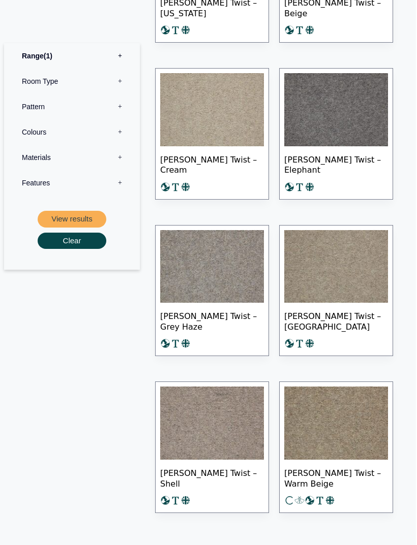
scroll to position [825, 0]
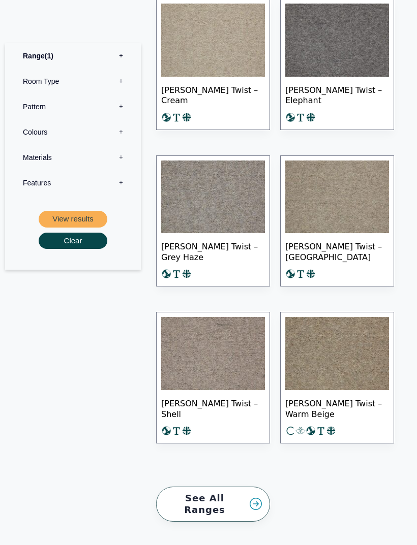
click at [247, 355] on img at bounding box center [213, 353] width 104 height 73
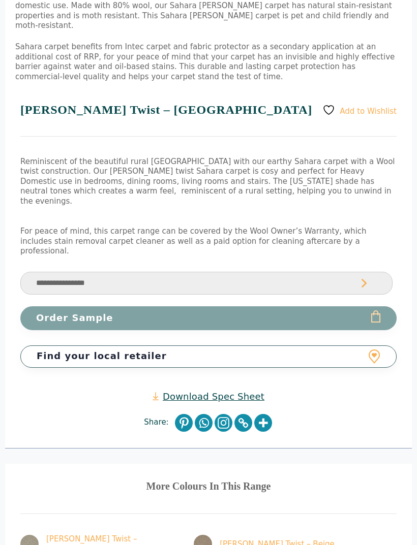
scroll to position [687, 0]
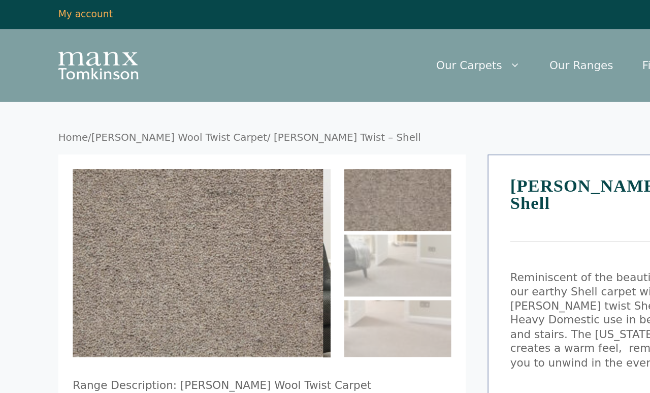
scroll to position [1, 0]
